Goal: Task Accomplishment & Management: Manage account settings

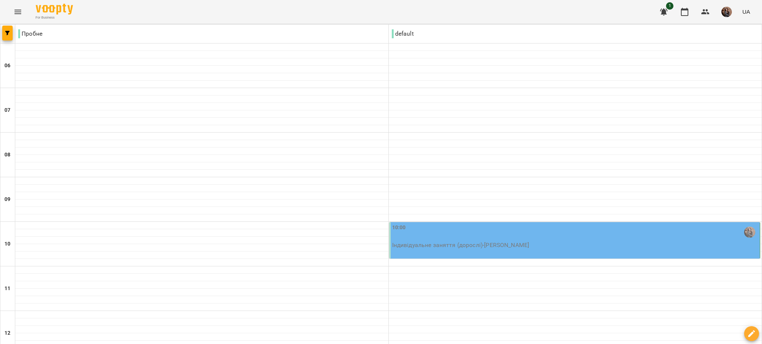
click at [446, 235] on div "10:00" at bounding box center [575, 232] width 366 height 17
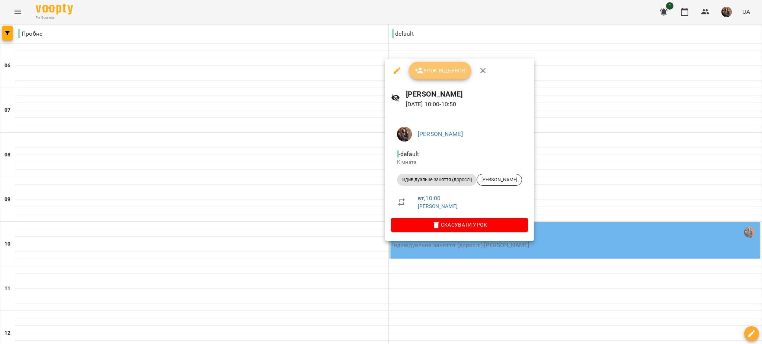
click at [427, 76] on button "Урок відбувся" at bounding box center [440, 71] width 62 height 18
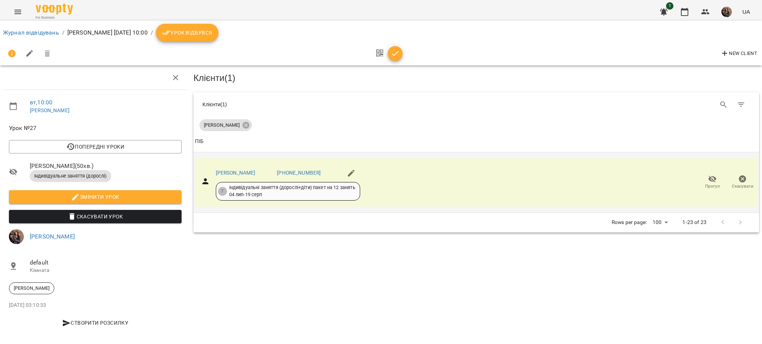
click at [462, 183] on div "[PERSON_NAME] [PHONE_NUMBER] 7 Індивідуальні заняття (дорослі+діти) пакет на 12…" at bounding box center [476, 182] width 562 height 48
click at [411, 197] on div "[PERSON_NAME] [PHONE_NUMBER] 7 Індивідуальні заняття (дорослі+діти) пакет на 12…" at bounding box center [476, 182] width 562 height 48
click at [212, 124] on span "[PERSON_NAME]" at bounding box center [221, 125] width 45 height 7
click at [395, 52] on icon "button" at bounding box center [395, 53] width 9 height 9
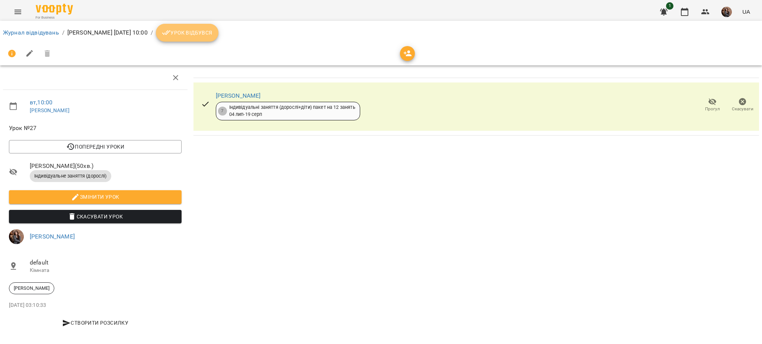
click at [212, 36] on span "Урок відбувся" at bounding box center [187, 32] width 51 height 9
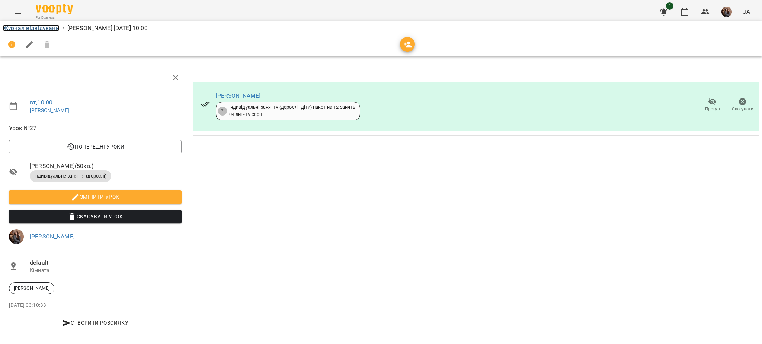
click at [25, 28] on link "Журнал відвідувань" at bounding box center [31, 28] width 56 height 7
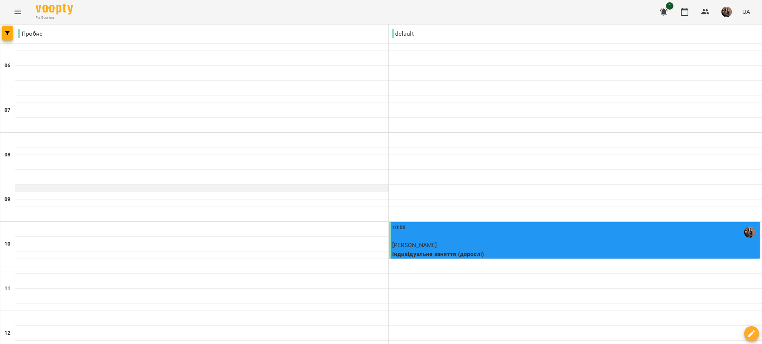
scroll to position [507, 0]
